Goal: Task Accomplishment & Management: Manage account settings

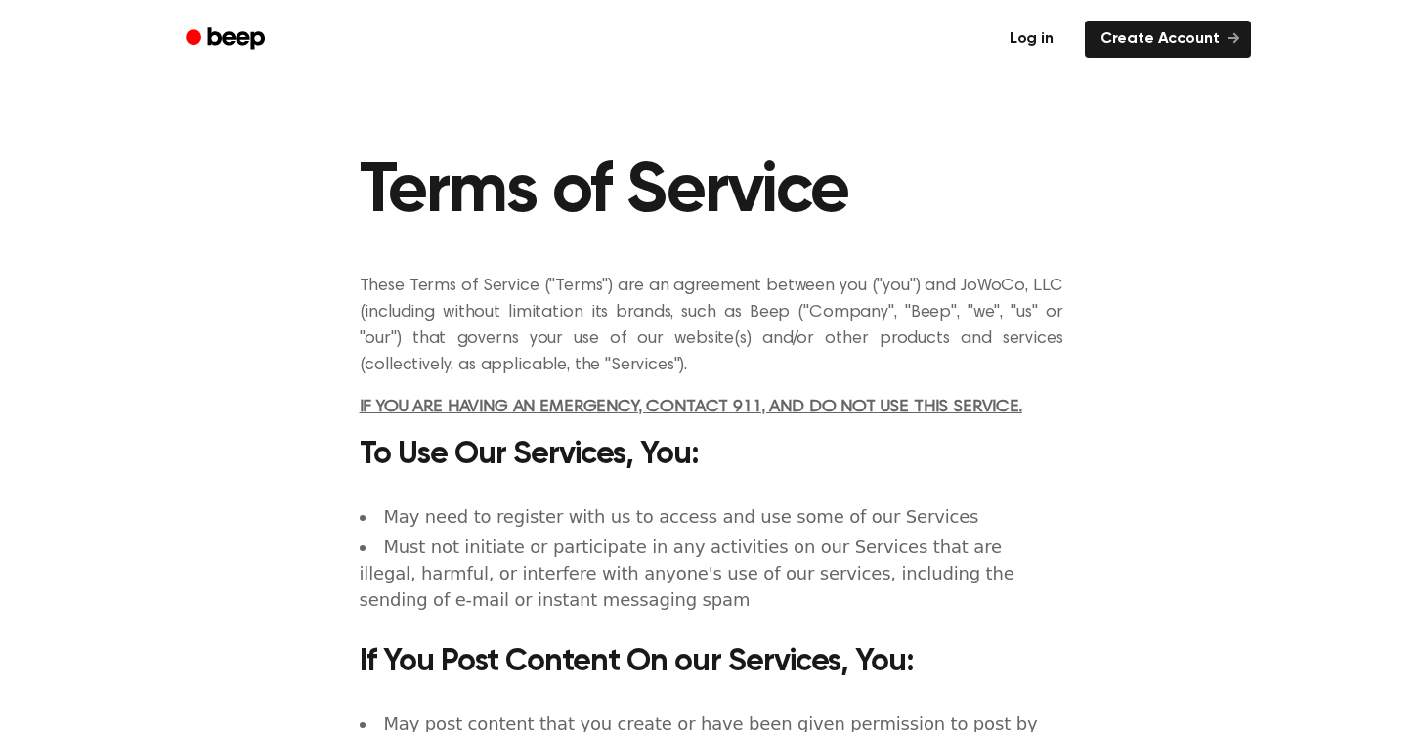
click at [1040, 43] on link "Log in" at bounding box center [1031, 39] width 83 height 45
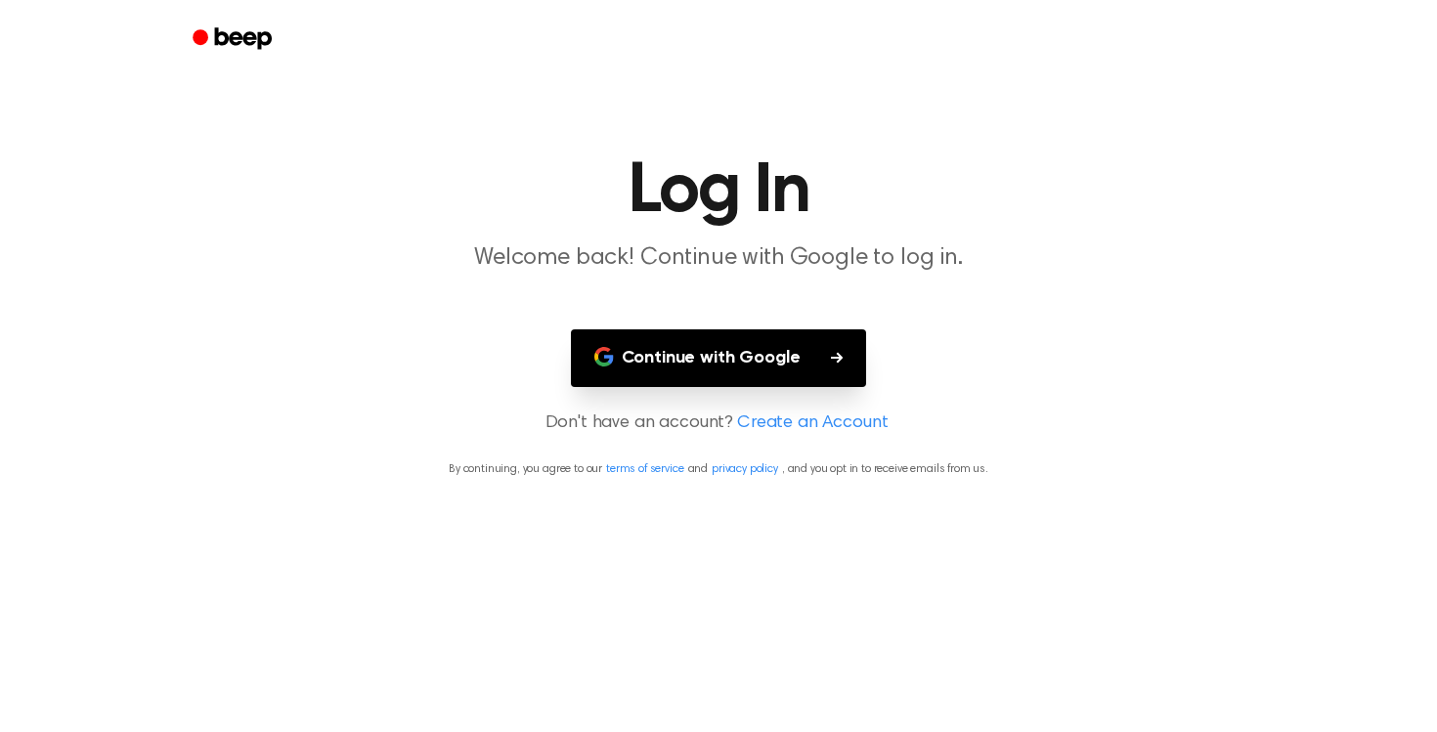
click at [721, 373] on button "Continue with Google" at bounding box center [719, 358] width 296 height 58
